Goal: Information Seeking & Learning: Learn about a topic

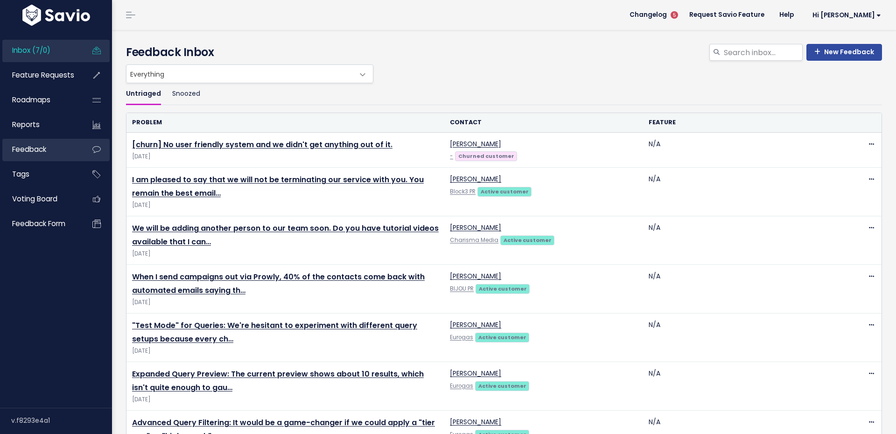
click at [64, 151] on link "Feedback" at bounding box center [39, 149] width 75 height 21
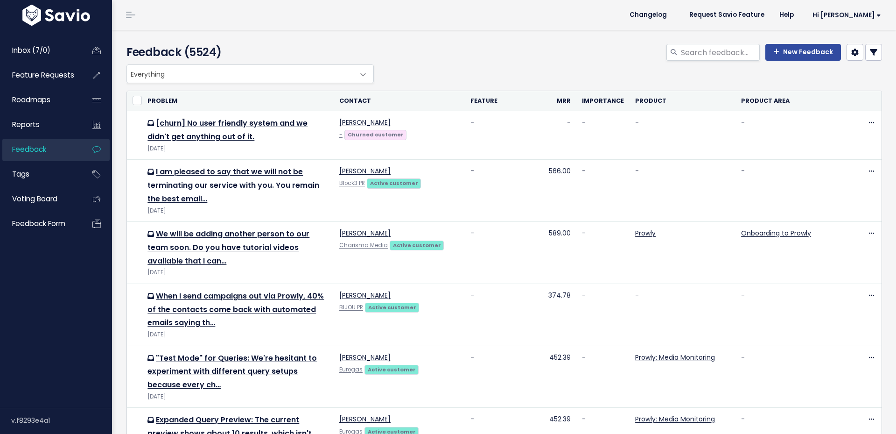
select select
click at [878, 44] on link at bounding box center [873, 52] width 17 height 17
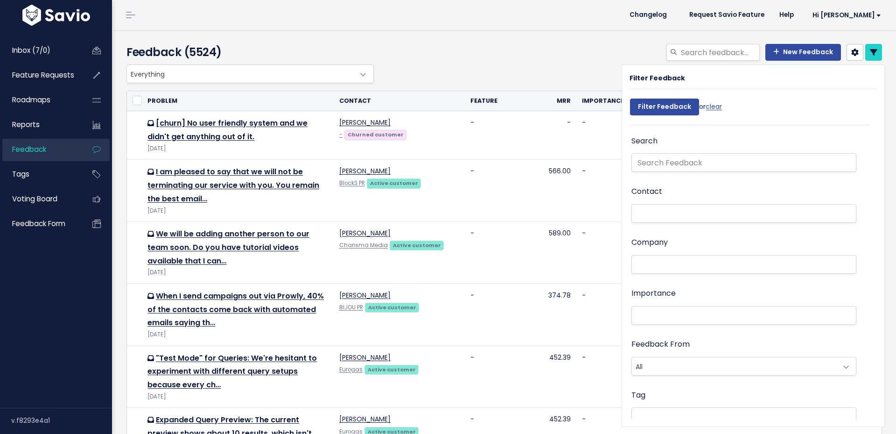
select select
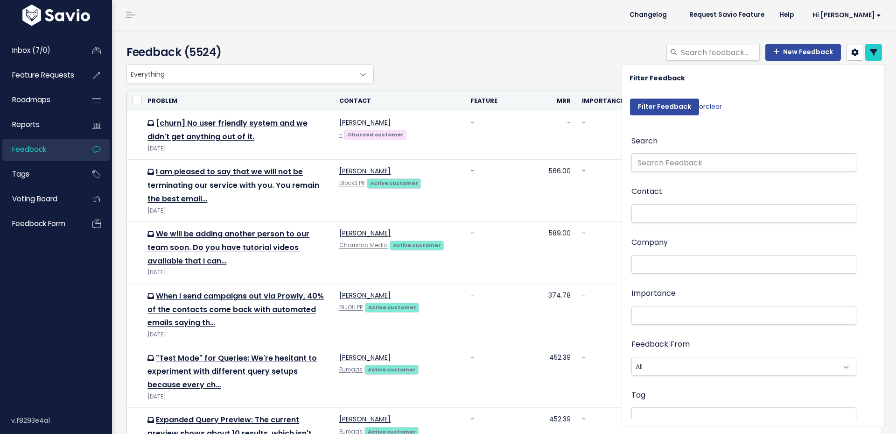
select select
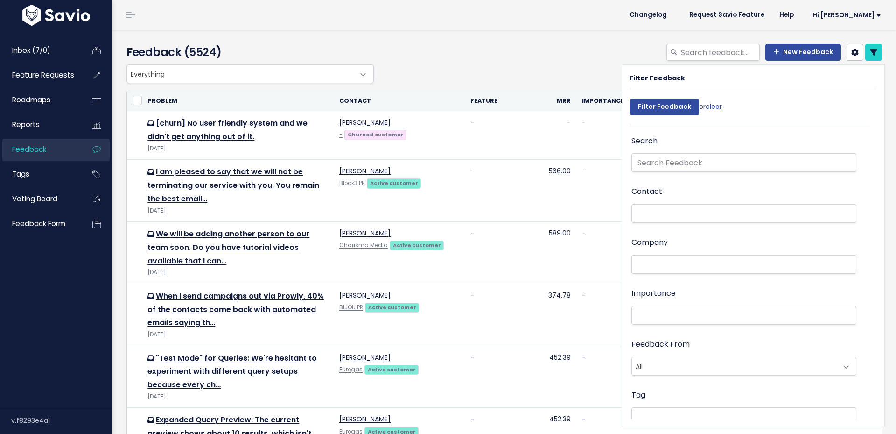
select select
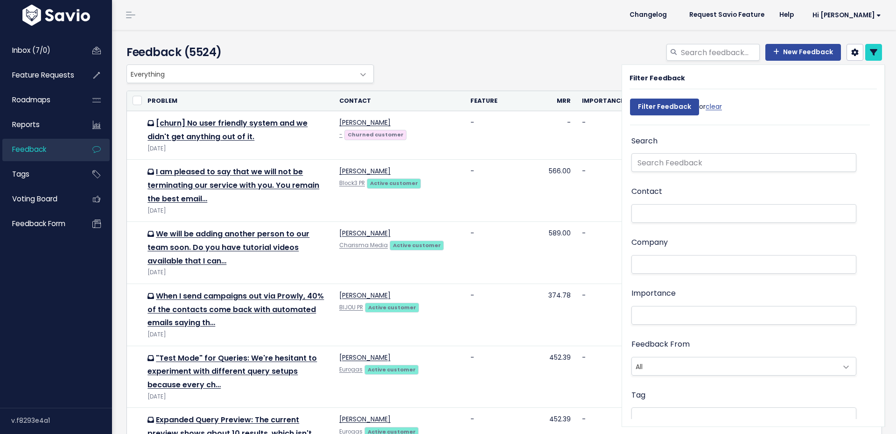
select select
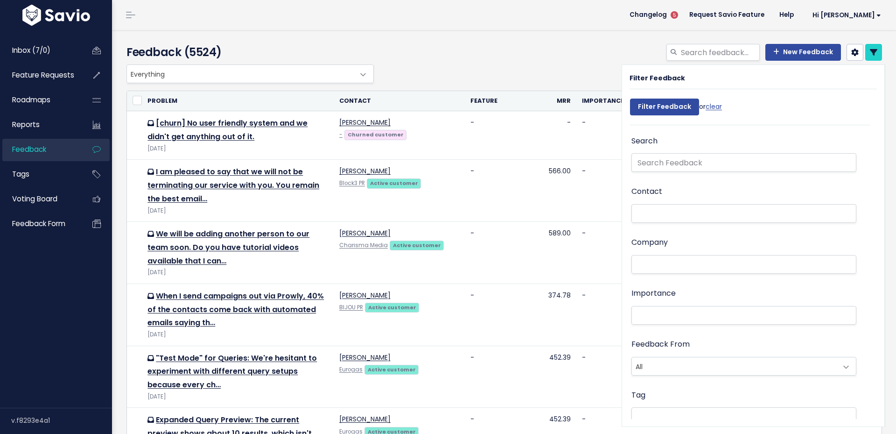
scroll to position [26, 0]
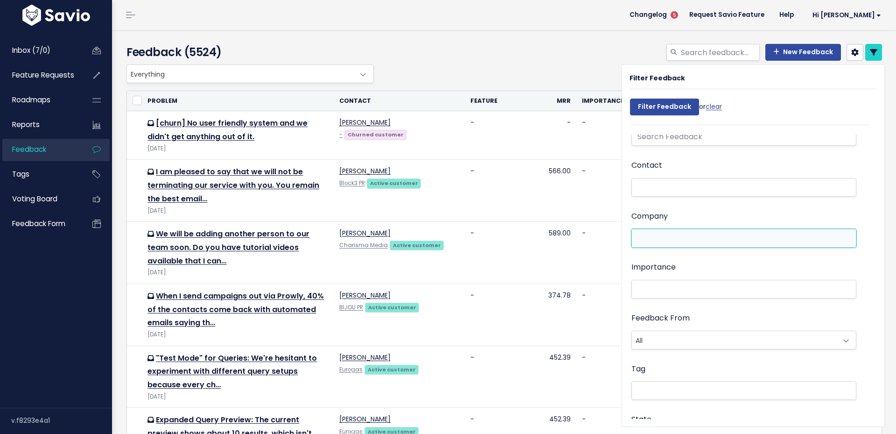
click at [728, 240] on li at bounding box center [741, 238] width 215 height 10
type input "p"
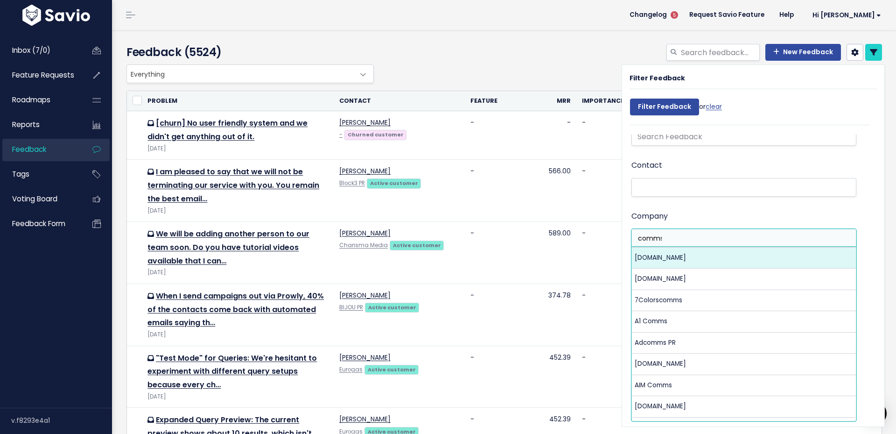
click at [639, 236] on input "comms" at bounding box center [648, 238] width 29 height 10
type input "comms"
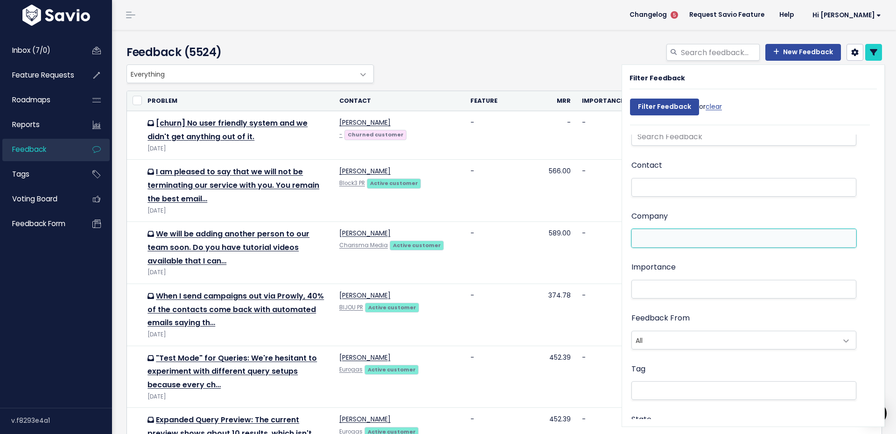
click at [639, 236] on input "search" at bounding box center [648, 238] width 29 height 10
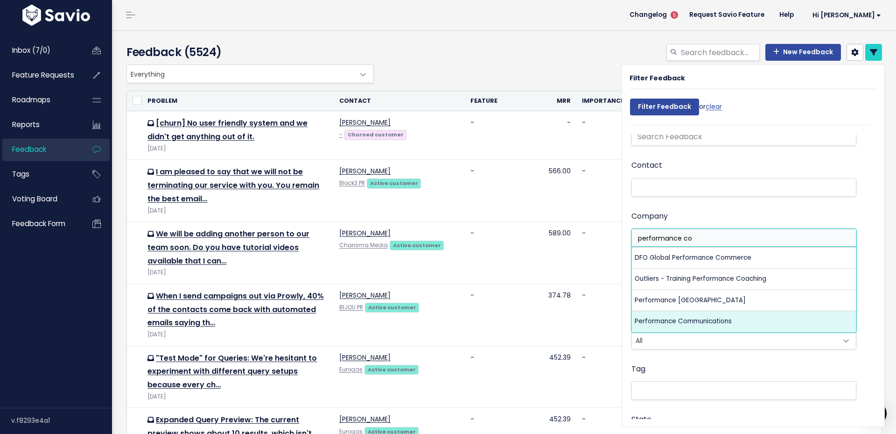
type input "performance co"
select select "8440568"
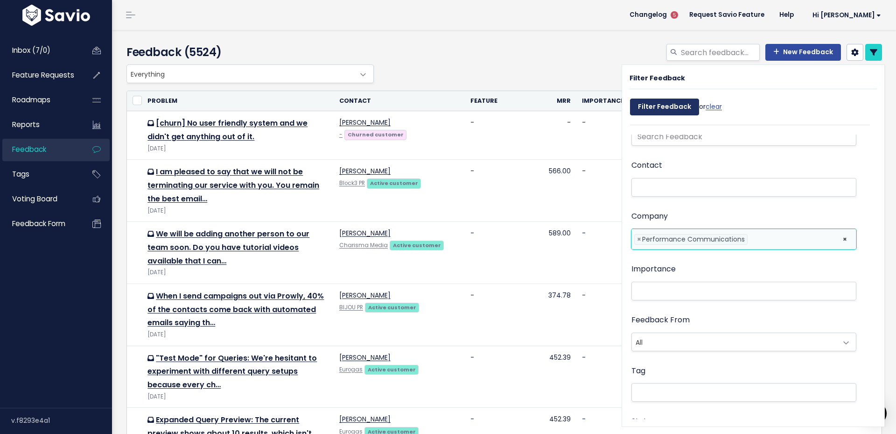
click at [653, 102] on input "Filter Feedback" at bounding box center [664, 106] width 69 height 17
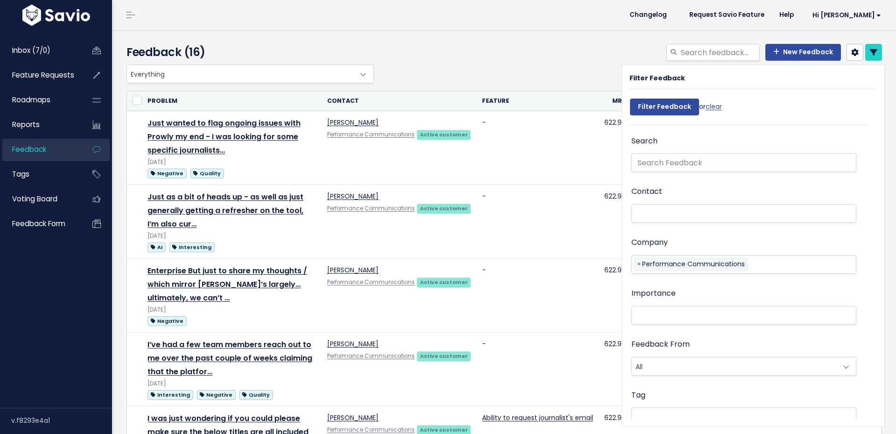
select select
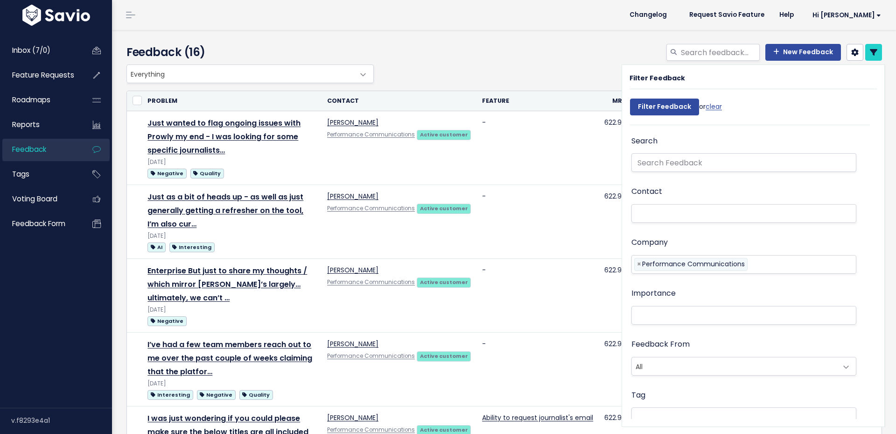
select select
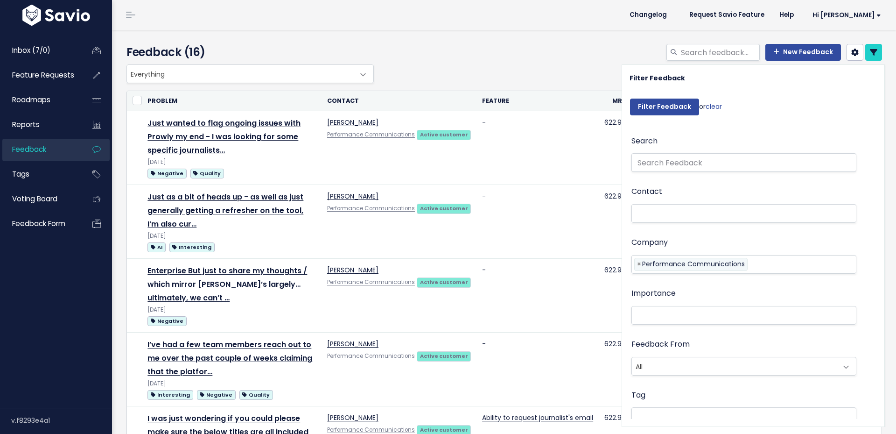
select select
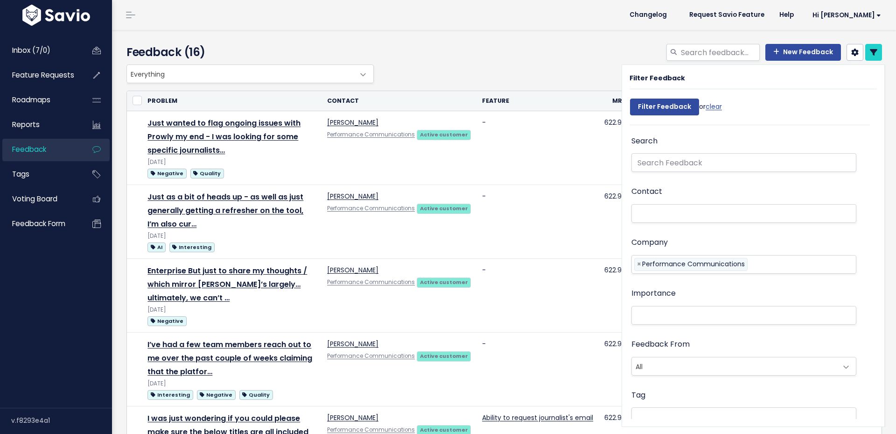
select select
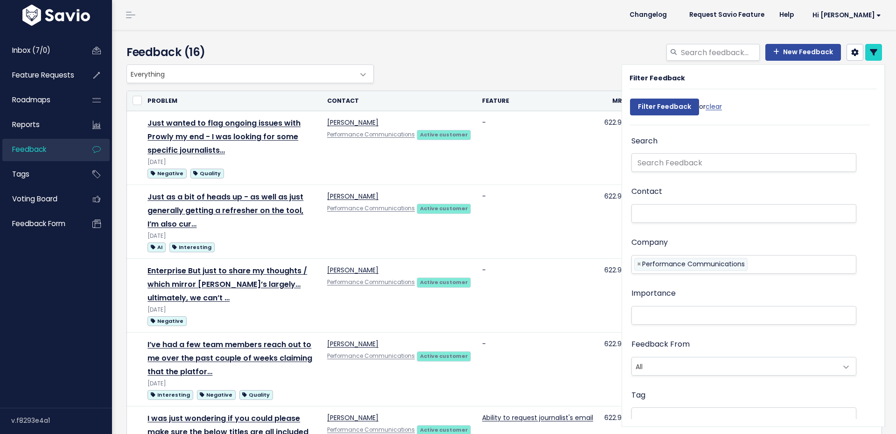
select select
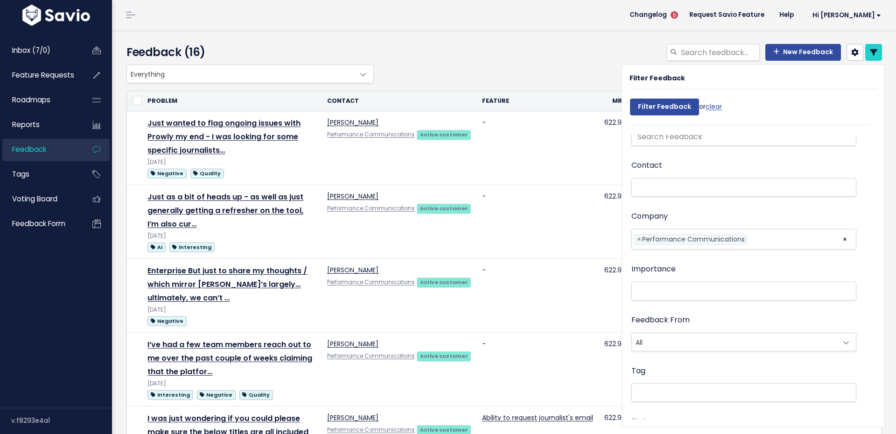
click at [483, 63] on div "New Feedback" at bounding box center [632, 54] width 513 height 21
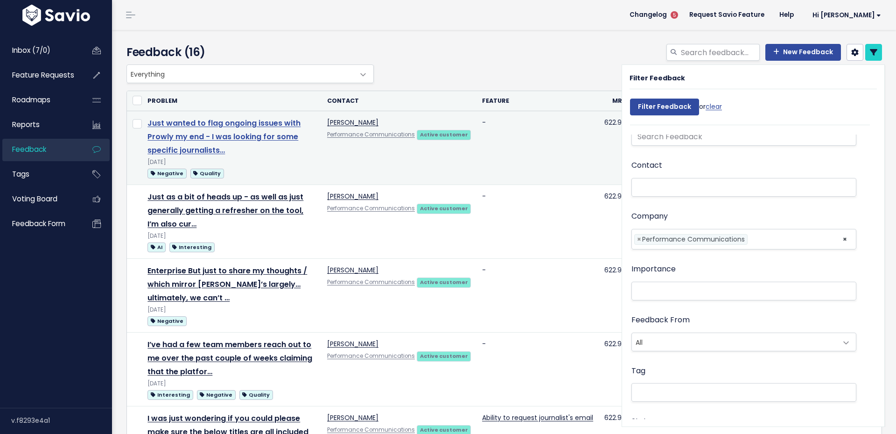
click at [282, 134] on link "Just wanted to flag ongoing issues with Prowly my end - I was looking for some …" at bounding box center [224, 137] width 153 height 38
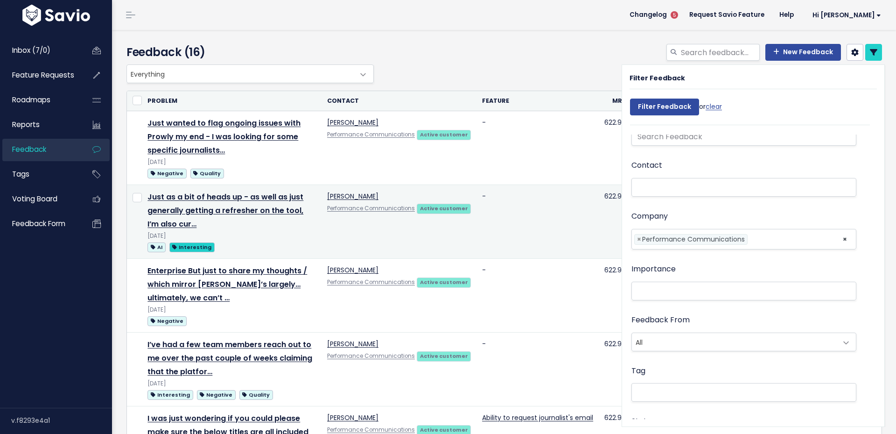
scroll to position [24, 0]
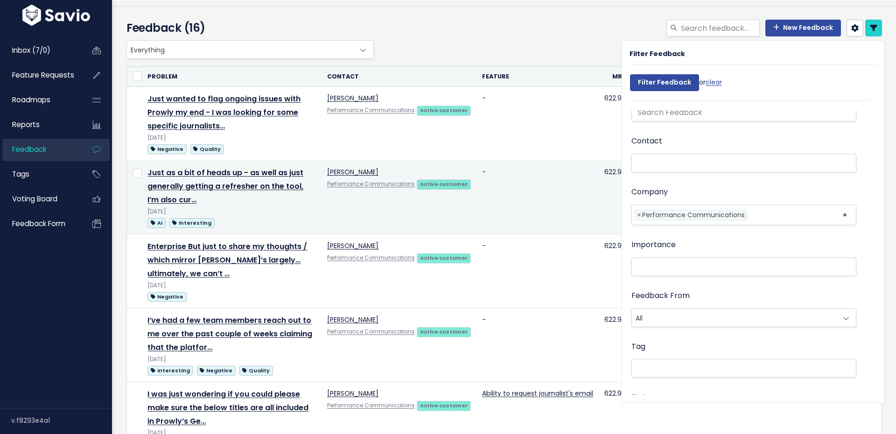
click at [279, 178] on td "Just as a bit of heads up - as well as just generally getting a refresher on th…" at bounding box center [232, 198] width 180 height 74
click at [234, 187] on link "Just as a bit of heads up - as well as just generally getting a refresher on th…" at bounding box center [226, 186] width 156 height 38
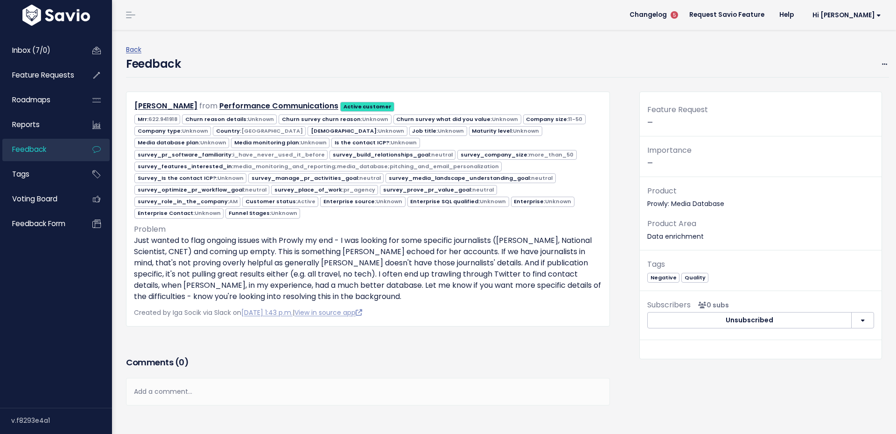
click at [288, 311] on div "Created by Iga Socik via Slack on Sept. 9, 2025, 1:43 p.m. | View in source app" at bounding box center [368, 313] width 468 height 12
click at [284, 308] on link "Sept. 9, 2025, 1:43 p.m." at bounding box center [266, 312] width 51 height 9
click at [345, 308] on link "View in source app" at bounding box center [329, 312] width 68 height 9
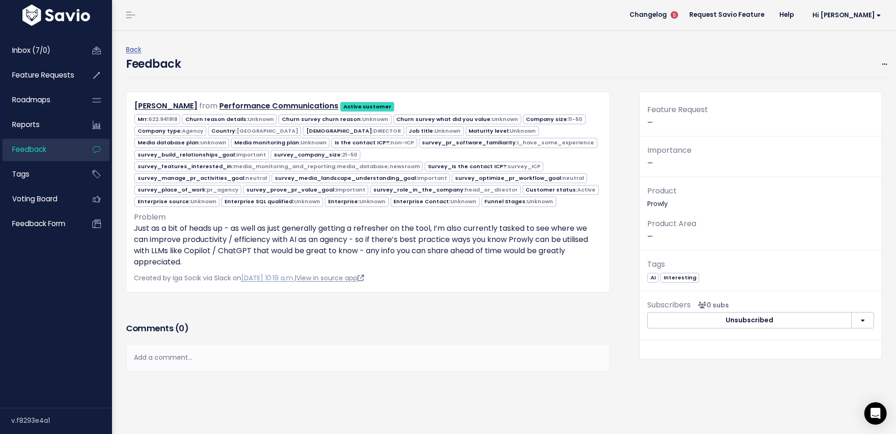
click at [346, 273] on link "View in source app" at bounding box center [330, 277] width 68 height 9
